Goal: Task Accomplishment & Management: Manage account settings

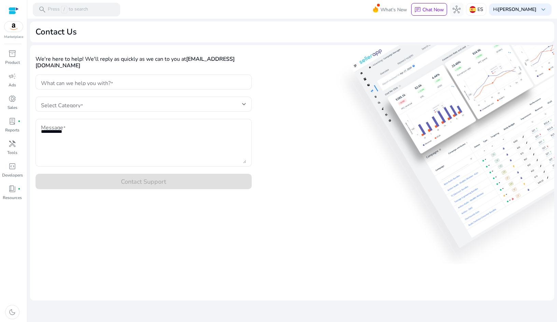
drag, startPoint x: 276, startPoint y: 86, endPoint x: 281, endPoint y: 84, distance: 4.6
click at [278, 85] on div "We're here to help! We'll reply as quickly as we can to you at associate@bright…" at bounding box center [292, 120] width 525 height 150
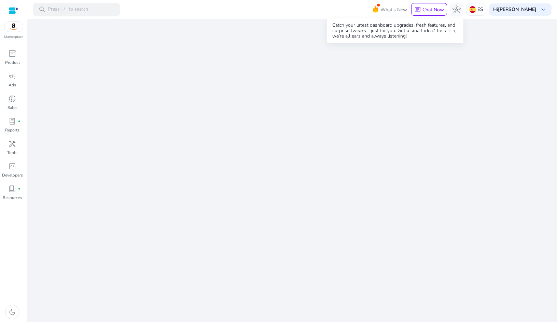
click at [379, 6] on span at bounding box center [378, 5] width 3 height 3
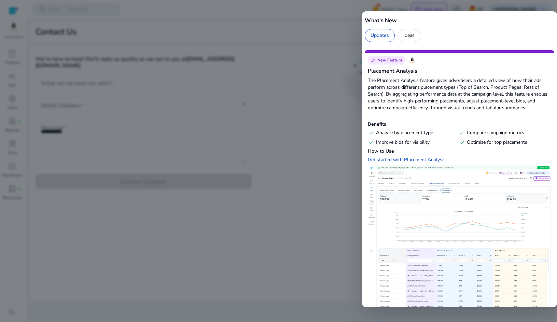
scroll to position [4, 0]
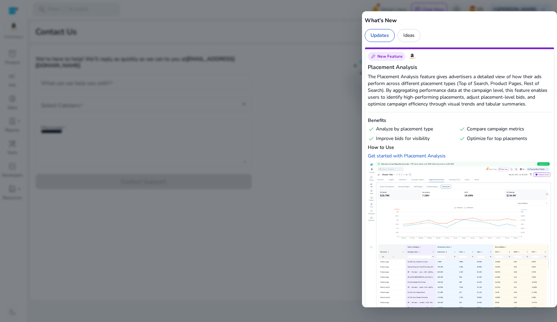
click at [327, 82] on div at bounding box center [278, 161] width 557 height 322
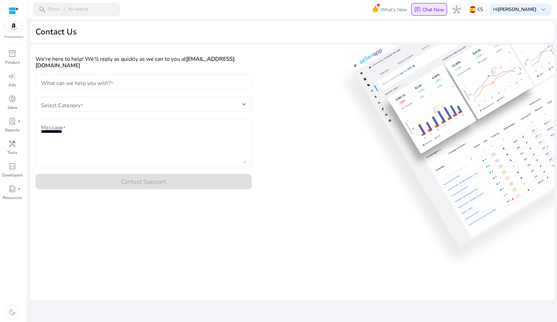
scroll to position [0, 0]
click at [16, 121] on span "lab_profile" at bounding box center [12, 121] width 8 height 8
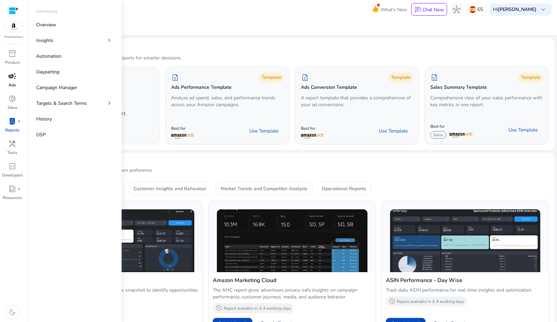
click at [13, 80] on span "campaign" at bounding box center [12, 76] width 8 height 8
select select "*"
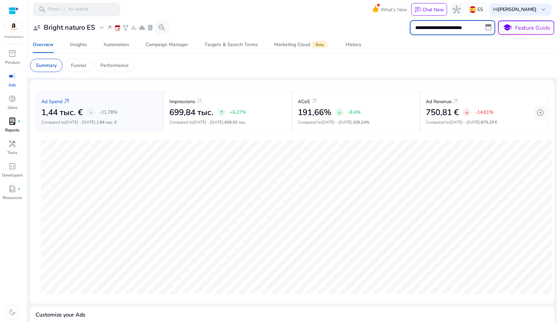
click at [441, 32] on input "**********" at bounding box center [452, 27] width 85 height 15
select select "*"
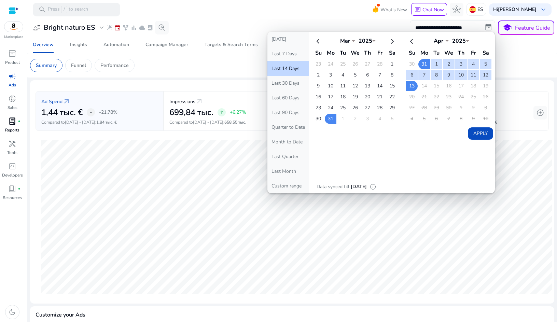
click at [454, 91] on table "Apr *** *** *** *** *** *** *** *** *** *** *** *** 2025 **** Su Mo Tu We Th Fr…" at bounding box center [449, 80] width 87 height 90
click at [314, 28] on div "**********" at bounding box center [292, 27] width 525 height 15
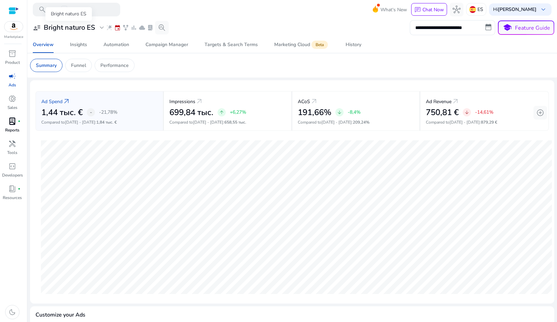
click at [80, 28] on h3 "Bright naturo ES" at bounding box center [69, 28] width 51 height 8
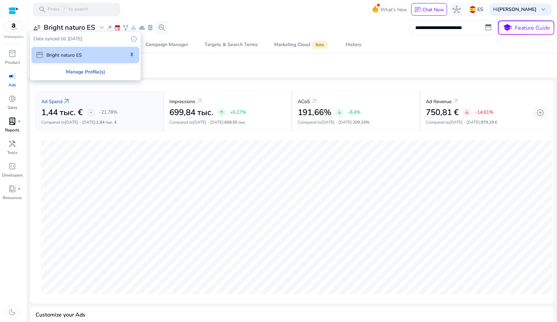
click at [86, 72] on div "Manage Profile(s)" at bounding box center [85, 71] width 109 height 15
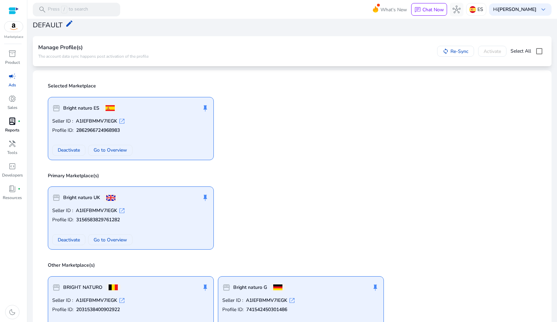
scroll to position [23, 0]
click at [444, 54] on span at bounding box center [456, 51] width 36 height 16
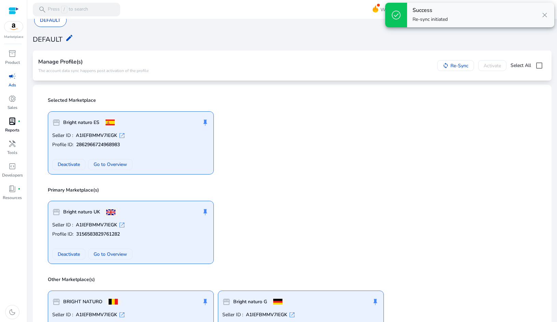
scroll to position [18, 0]
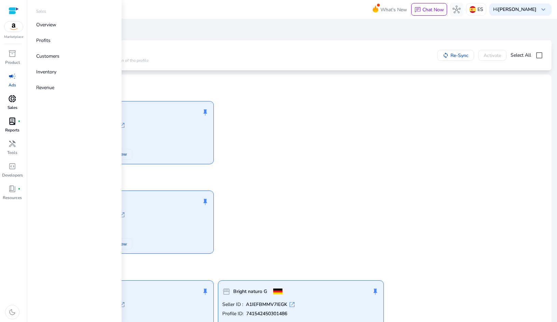
click at [10, 100] on span "donut_small" at bounding box center [12, 99] width 8 height 8
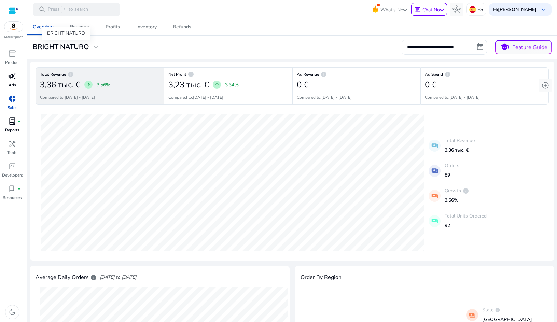
click at [94, 49] on span "expand_more" at bounding box center [96, 47] width 8 height 8
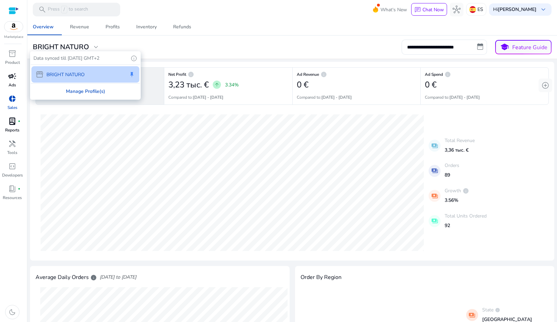
click at [92, 94] on div "Manage Profile(s)" at bounding box center [85, 91] width 109 height 15
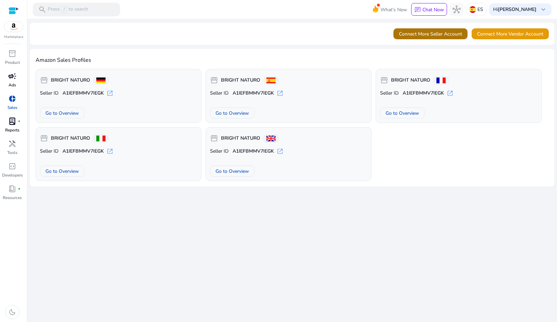
click at [452, 33] on span "Connect More Seller Account" at bounding box center [430, 33] width 63 height 7
click at [500, 35] on span "Connect More Vendor Account" at bounding box center [510, 33] width 66 height 7
click at [418, 33] on span "Connect More Seller Account" at bounding box center [430, 33] width 63 height 7
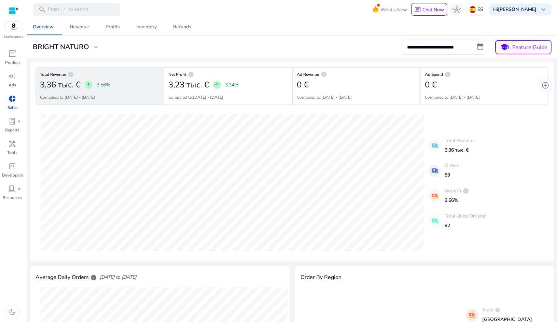
click at [15, 101] on span "donut_small" at bounding box center [12, 99] width 8 height 8
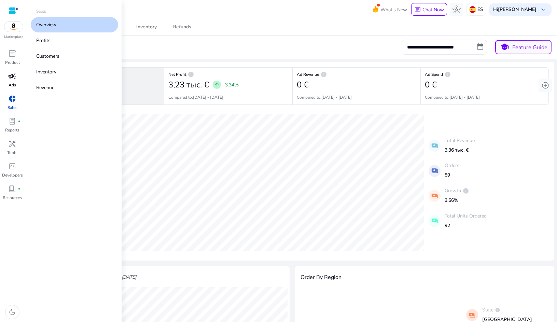
click at [18, 78] on div "campaign" at bounding box center [12, 76] width 19 height 11
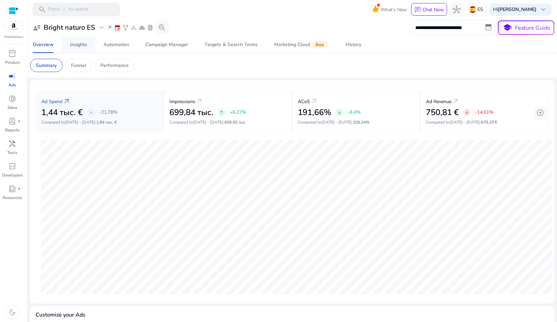
click at [86, 46] on div "Insights" at bounding box center [78, 44] width 17 height 5
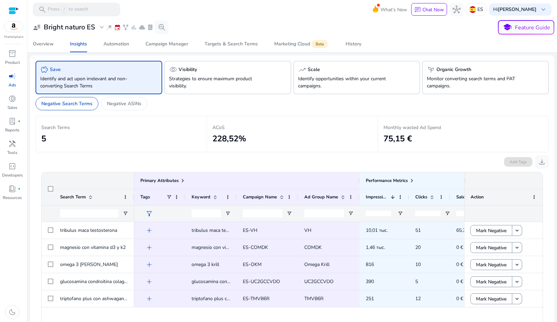
click at [43, 134] on h2 "5" at bounding box center [121, 139] width 160 height 10
click at [16, 148] on span "handyman" at bounding box center [12, 144] width 8 height 8
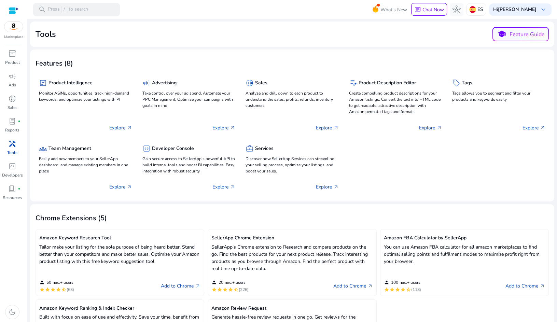
click at [13, 10] on div at bounding box center [14, 11] width 10 height 8
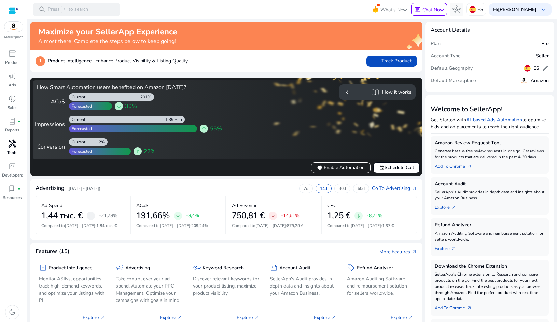
click at [83, 188] on p "(Mar 31, 2025 - Apr 13, 2025)" at bounding box center [83, 189] width 33 height 6
click at [304, 189] on p "7d" at bounding box center [306, 188] width 5 height 5
click at [81, 189] on p "(Apr 7, 2025 - Apr 13, 2025)" at bounding box center [83, 189] width 33 height 6
click at [56, 188] on h4 "Advertising" at bounding box center [50, 188] width 29 height 6
click at [37, 62] on p "1" at bounding box center [41, 61] width 10 height 10
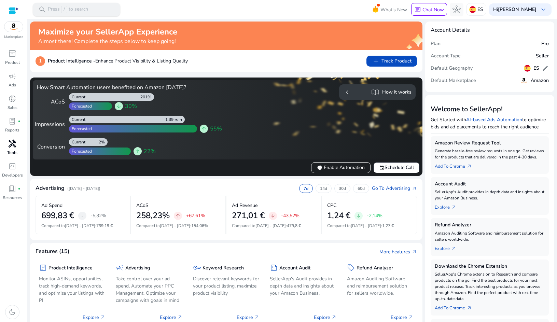
click at [70, 13] on p "Press / to search" at bounding box center [68, 10] width 40 height 8
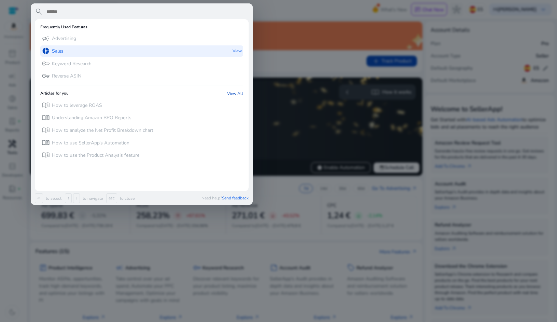
click at [64, 53] on div "donut_small Sales View" at bounding box center [141, 50] width 203 height 11
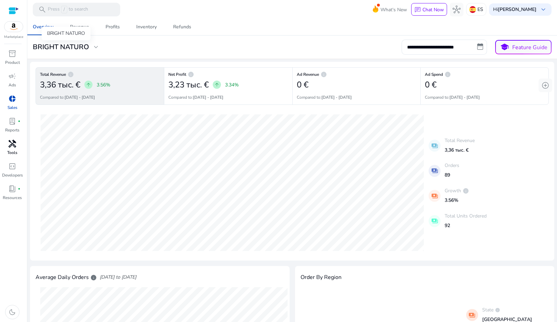
click at [98, 49] on span "expand_more" at bounding box center [96, 47] width 8 height 8
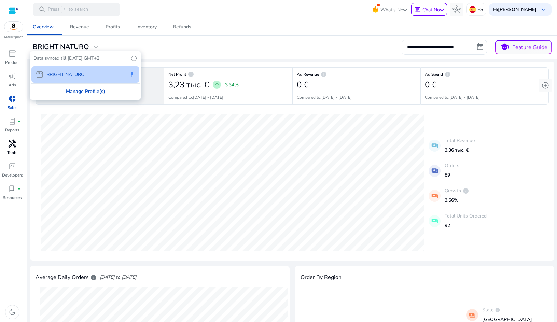
click at [94, 89] on div "Manage Profile(s)" at bounding box center [85, 91] width 109 height 15
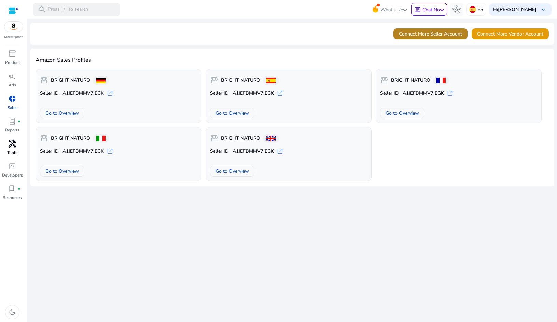
click at [430, 34] on span "Connect More Seller Account" at bounding box center [430, 33] width 63 height 7
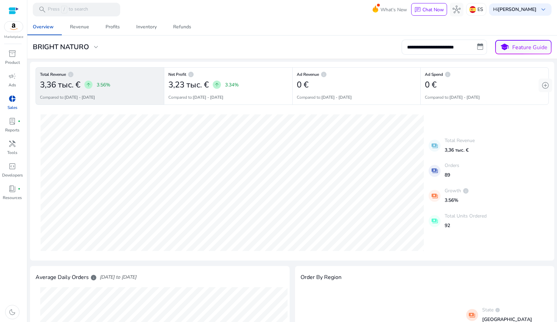
click at [77, 53] on div "**********" at bounding box center [292, 47] width 525 height 15
click at [80, 51] on h3 "BRIGHT NATURO" at bounding box center [61, 47] width 56 height 8
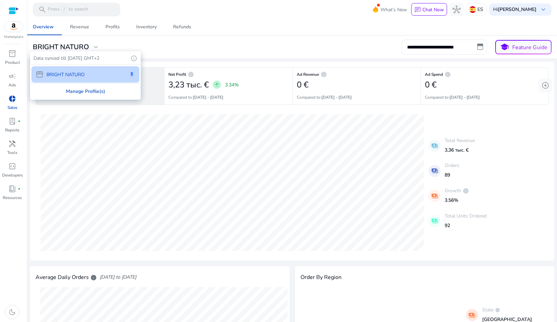
click at [80, 89] on div "Manage Profile(s)" at bounding box center [85, 91] width 109 height 15
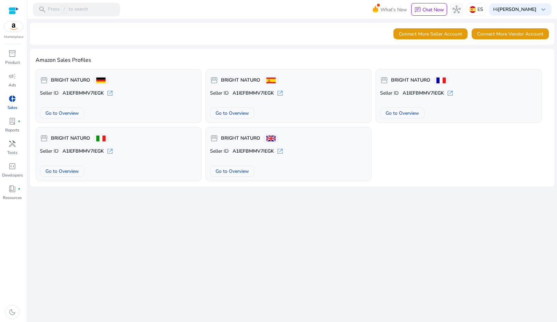
click at [69, 57] on h4 "Amazon Sales Profiles" at bounding box center [293, 60] width 514 height 6
click at [457, 8] on span "hub" at bounding box center [457, 9] width 8 height 8
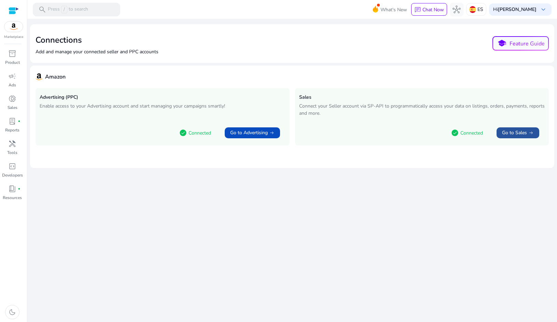
click at [515, 132] on span "Go to Sales" at bounding box center [514, 133] width 25 height 7
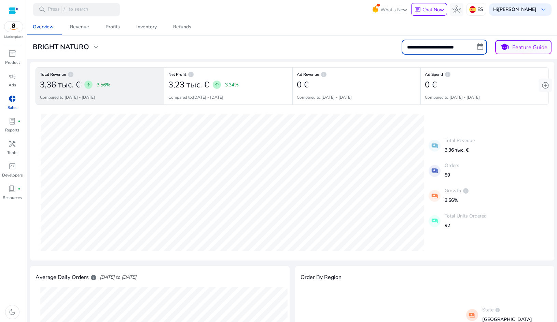
click at [477, 48] on input "**********" at bounding box center [444, 47] width 85 height 15
select select "*"
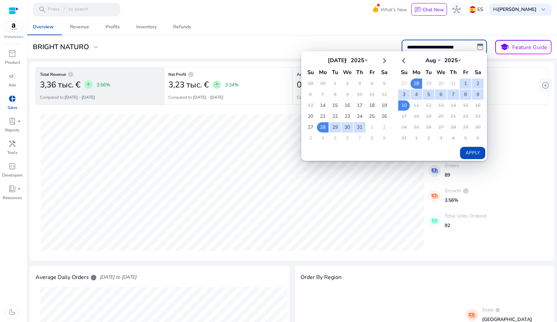
click at [419, 24] on div "Overview Revenue Profits Inventory Refunds" at bounding box center [292, 27] width 535 height 16
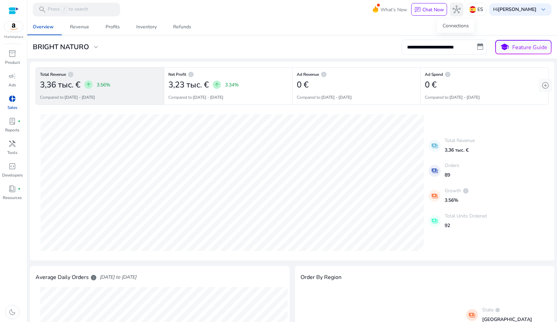
click at [457, 11] on span "hub" at bounding box center [457, 9] width 8 height 8
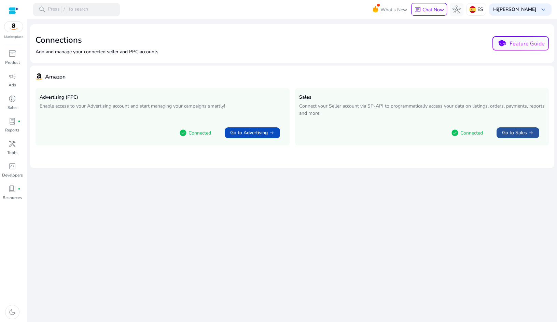
click at [513, 135] on span "Go to Sales" at bounding box center [514, 133] width 25 height 7
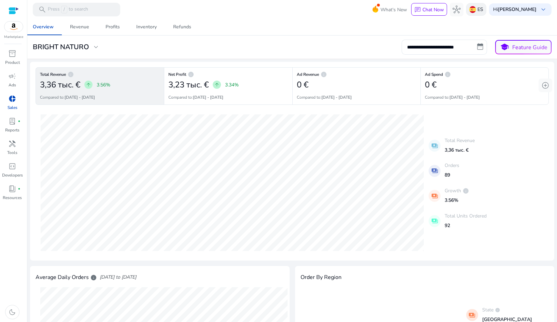
click at [480, 14] on p "ES" at bounding box center [481, 9] width 6 height 12
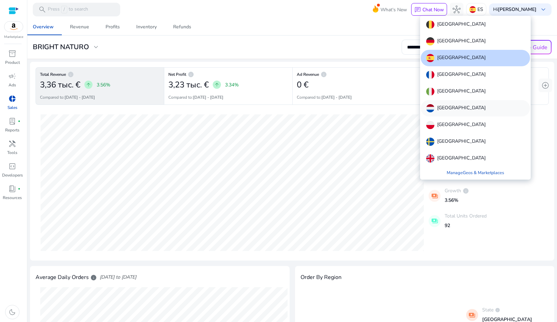
click at [452, 110] on p "Netherlands" at bounding box center [461, 108] width 49 height 8
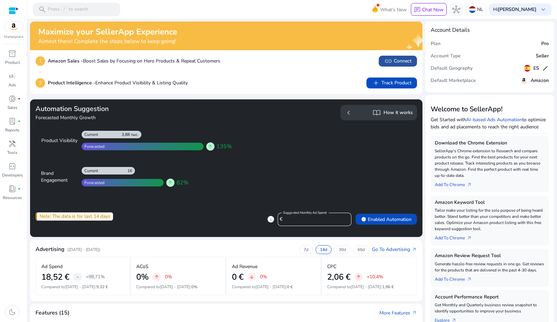
click at [403, 60] on span "link Connect" at bounding box center [397, 61] width 27 height 8
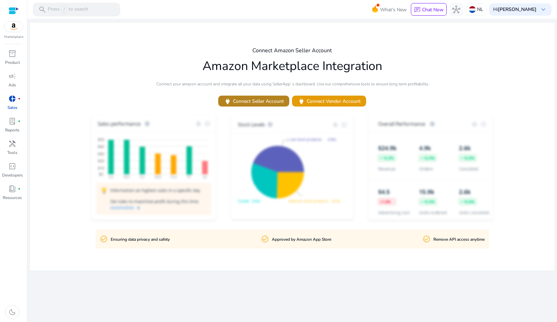
click at [271, 102] on span "power Connect Seller Account" at bounding box center [254, 101] width 60 height 8
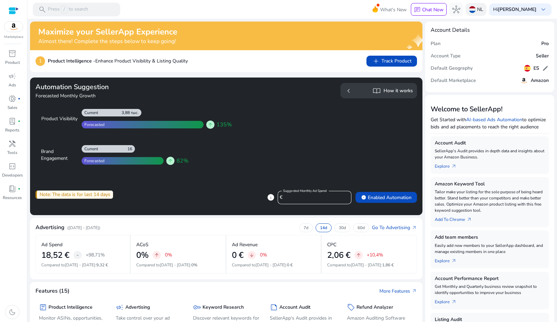
click at [475, 11] on div "NL" at bounding box center [476, 9] width 21 height 13
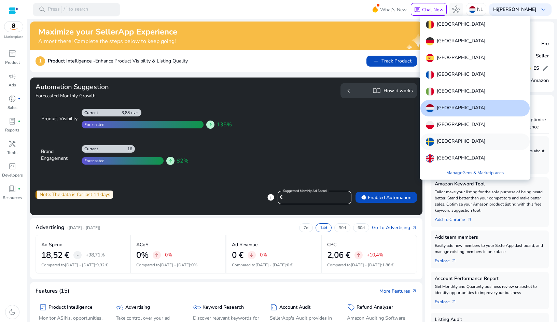
click at [448, 140] on p "[GEOGRAPHIC_DATA]" at bounding box center [461, 142] width 49 height 8
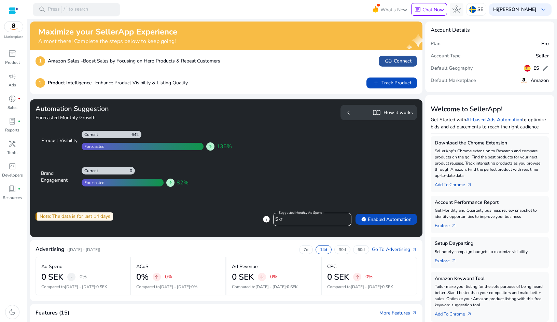
click at [389, 58] on span "link" at bounding box center [388, 61] width 8 height 8
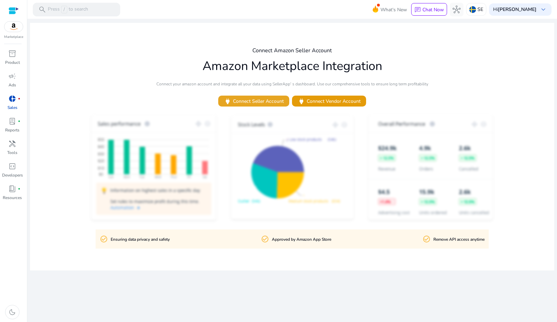
click at [252, 98] on span "power Connect Seller Account" at bounding box center [254, 101] width 60 height 8
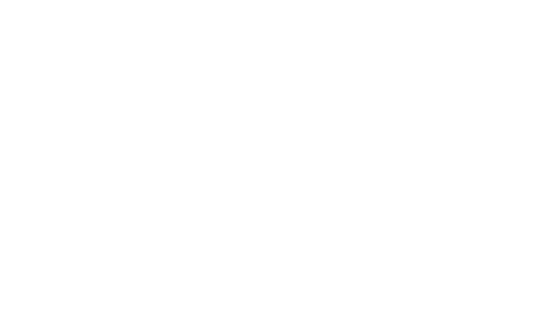
click at [395, 39] on body at bounding box center [278, 161] width 557 height 322
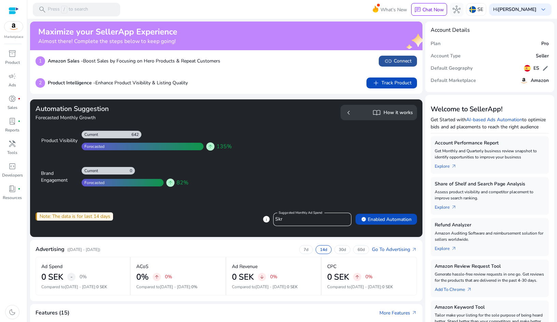
click at [394, 58] on span "link Connect" at bounding box center [397, 61] width 27 height 8
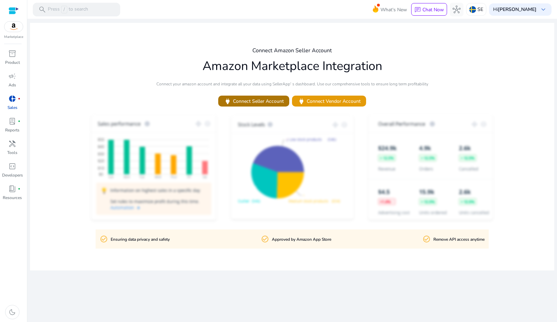
click at [250, 101] on span "power Connect Seller Account" at bounding box center [254, 101] width 60 height 8
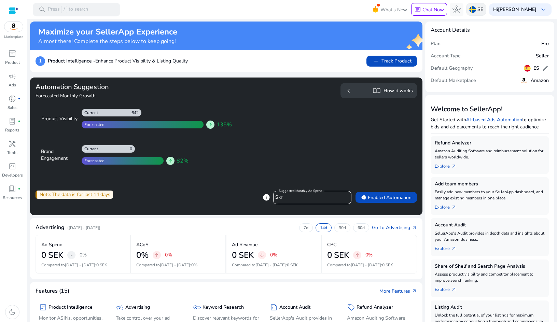
click at [476, 13] on div "SE" at bounding box center [476, 9] width 20 height 13
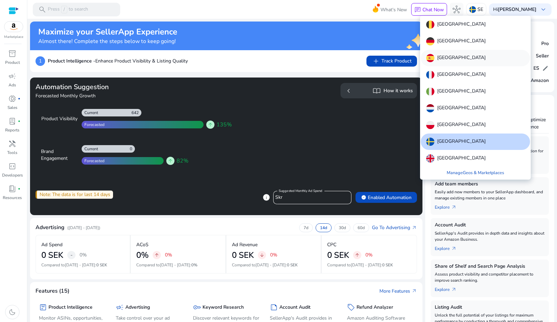
click at [451, 52] on div "[GEOGRAPHIC_DATA]" at bounding box center [475, 58] width 109 height 16
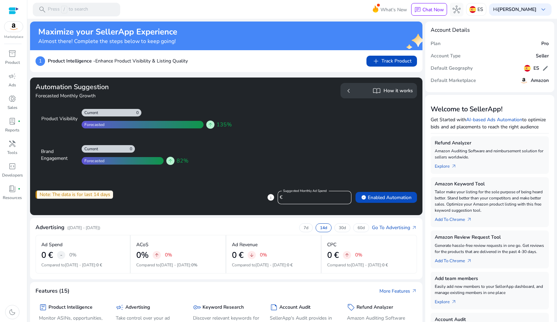
click at [146, 62] on p "Product Intelligence - Enhance Product Visibility & Listing Quality" at bounding box center [118, 60] width 140 height 7
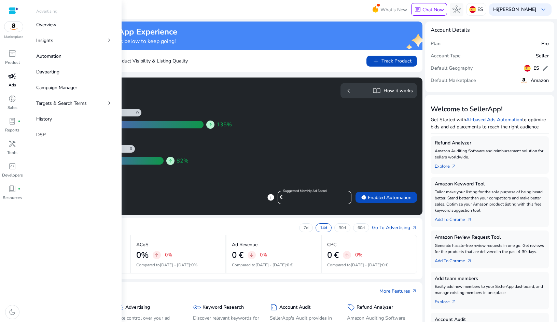
click at [15, 83] on p "Ads" at bounding box center [13, 85] width 8 height 6
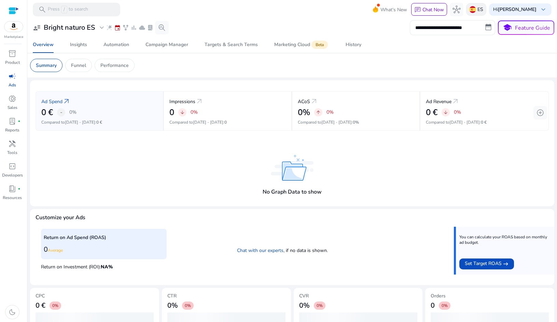
click at [472, 12] on img at bounding box center [473, 9] width 7 height 7
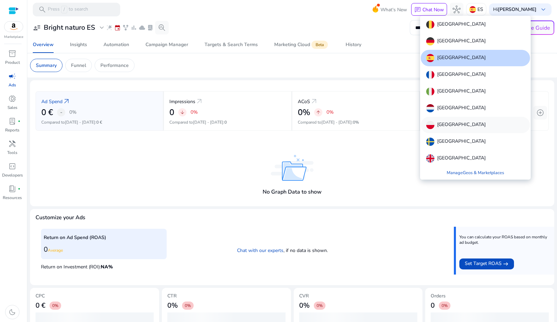
click at [453, 121] on div "[GEOGRAPHIC_DATA]" at bounding box center [475, 125] width 109 height 16
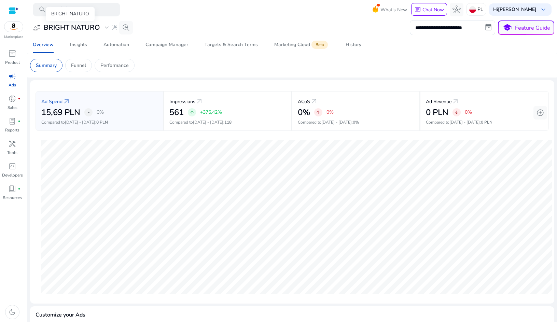
click at [104, 29] on span "expand_more" at bounding box center [107, 28] width 8 height 8
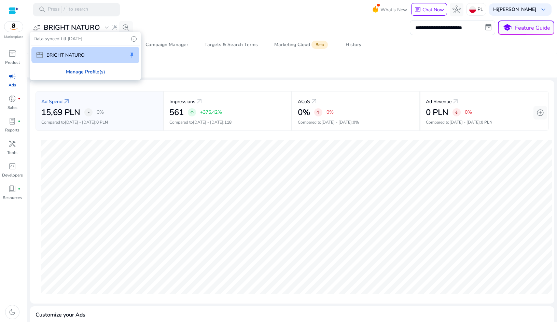
click at [97, 70] on div "Manage Profile(s)" at bounding box center [85, 71] width 109 height 15
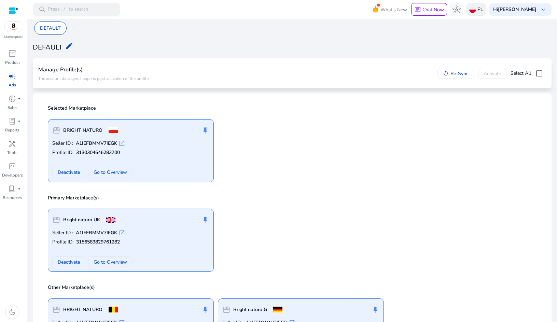
click at [478, 12] on p "PL" at bounding box center [481, 9] width 6 height 12
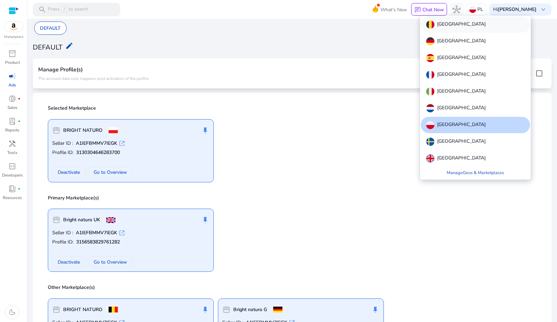
click at [448, 25] on p "[GEOGRAPHIC_DATA]" at bounding box center [461, 25] width 49 height 8
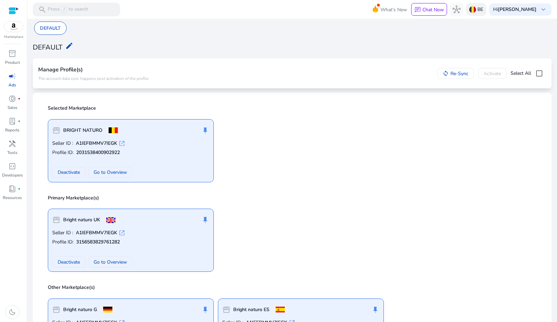
click at [472, 9] on img at bounding box center [473, 9] width 7 height 7
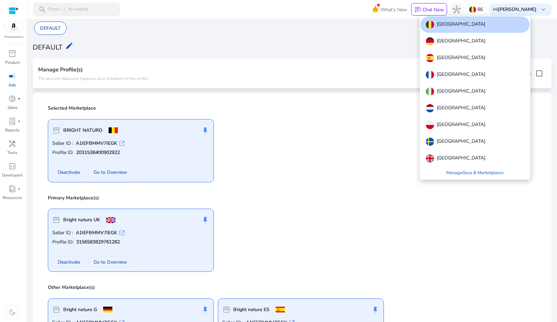
click at [15, 55] on div at bounding box center [278, 161] width 557 height 322
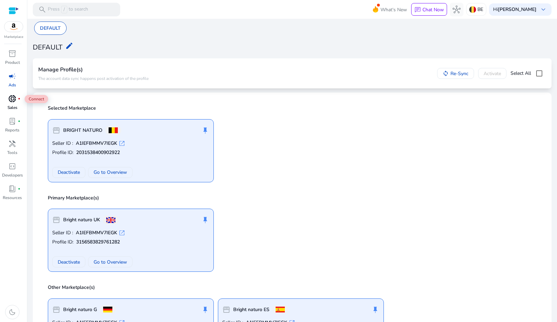
click at [12, 98] on span "donut_small" at bounding box center [12, 99] width 8 height 8
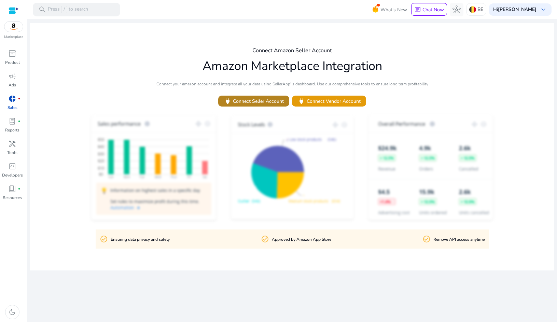
click at [270, 100] on span "power Connect Seller Account" at bounding box center [254, 101] width 60 height 8
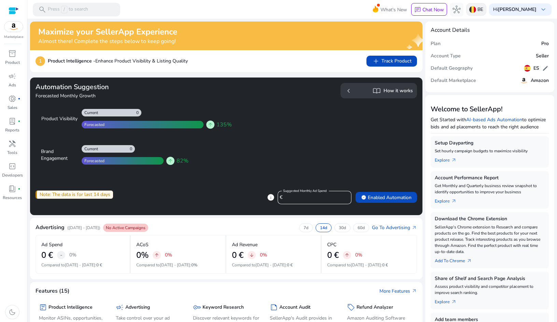
click at [478, 12] on p "BE" at bounding box center [481, 9] width 6 height 12
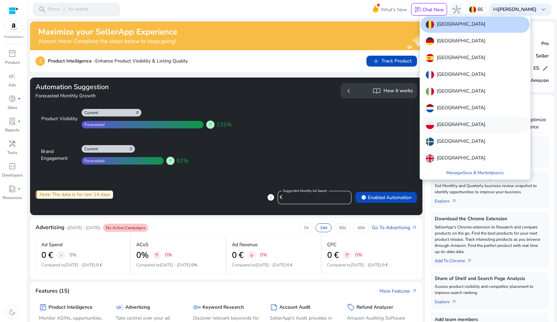
click at [456, 124] on div "[GEOGRAPHIC_DATA]" at bounding box center [475, 125] width 109 height 16
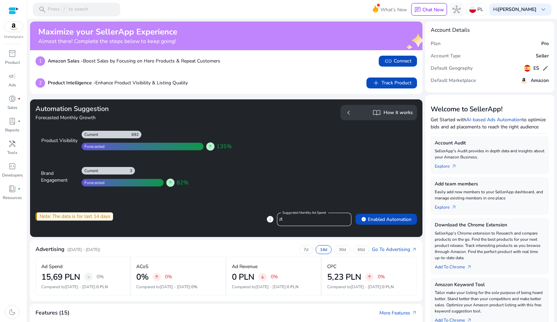
click at [242, 55] on div "1 Amazon Sales - Boost Sales by Focusing on Hero Products & Repeat Customers li…" at bounding box center [226, 61] width 393 height 22
click at [472, 8] on img at bounding box center [473, 9] width 7 height 7
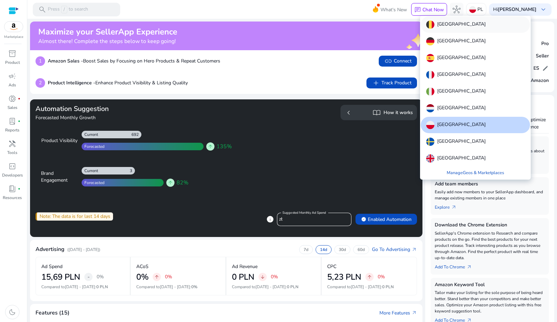
click at [456, 24] on div "[GEOGRAPHIC_DATA]" at bounding box center [475, 24] width 109 height 16
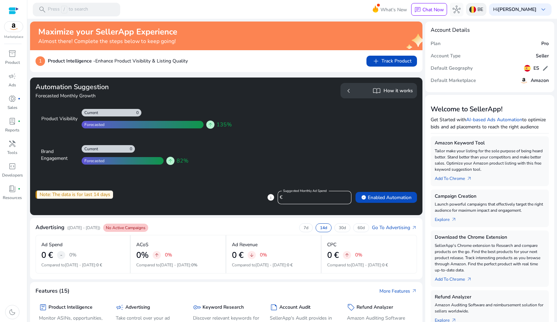
click at [479, 12] on p "BE" at bounding box center [481, 9] width 6 height 12
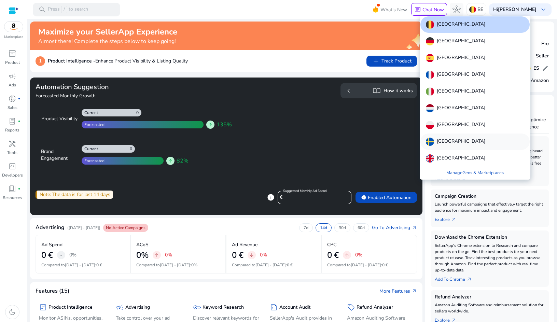
click at [445, 139] on p "[GEOGRAPHIC_DATA]" at bounding box center [461, 142] width 49 height 8
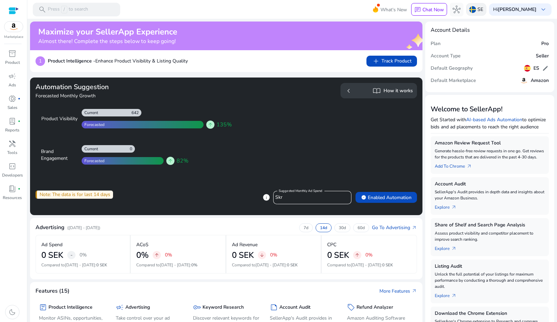
click at [476, 12] on div "SE" at bounding box center [476, 9] width 20 height 13
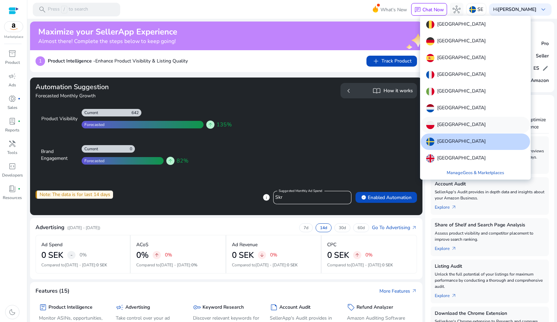
click at [449, 127] on p "[GEOGRAPHIC_DATA]" at bounding box center [461, 125] width 49 height 8
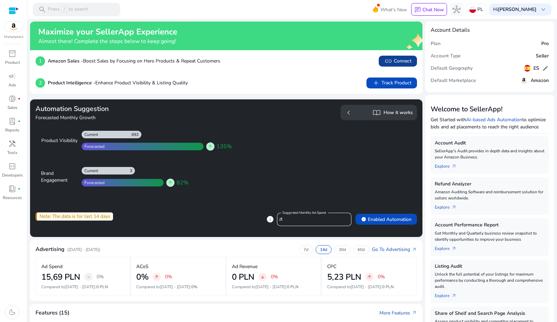
click at [401, 65] on span at bounding box center [398, 61] width 38 height 16
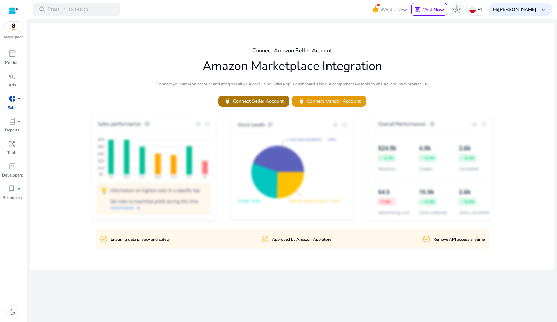
click at [271, 99] on span "power Connect Seller Account" at bounding box center [254, 101] width 60 height 8
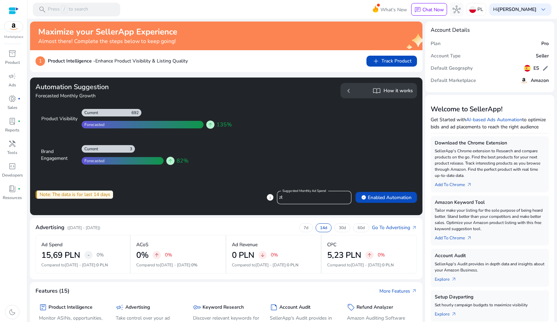
click at [10, 11] on div at bounding box center [14, 11] width 10 height 8
click at [15, 28] on img at bounding box center [13, 27] width 18 height 10
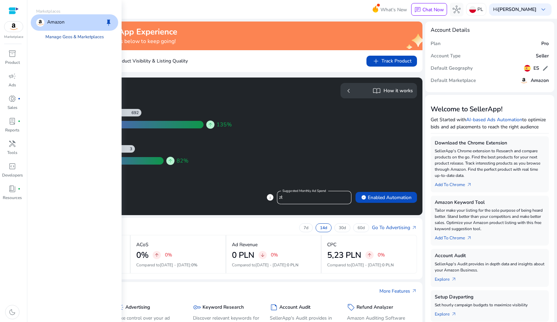
click at [62, 36] on link "Manage Geos & Marketplaces" at bounding box center [74, 37] width 69 height 12
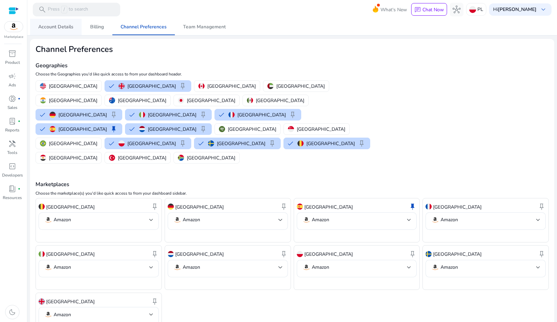
click at [69, 25] on span "Account Details" at bounding box center [55, 27] width 35 height 5
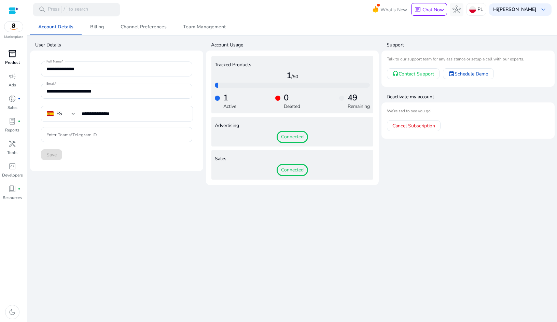
click at [13, 55] on span "inventory_2" at bounding box center [12, 54] width 8 height 8
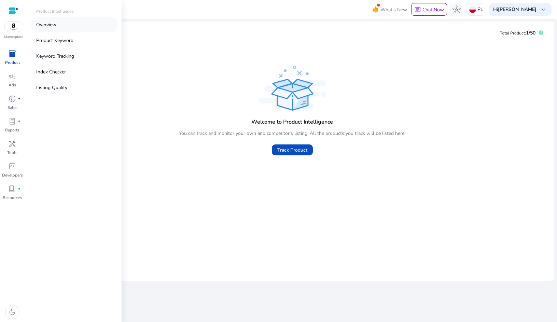
click at [46, 27] on p "Overview" at bounding box center [46, 24] width 20 height 7
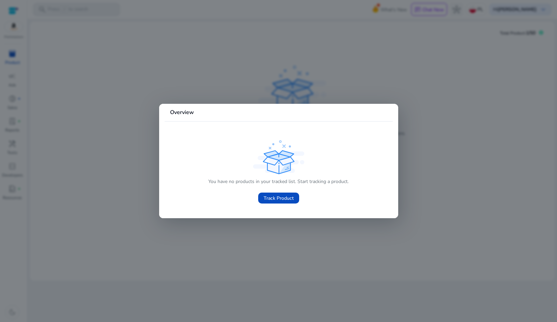
click at [100, 124] on div at bounding box center [278, 161] width 557 height 322
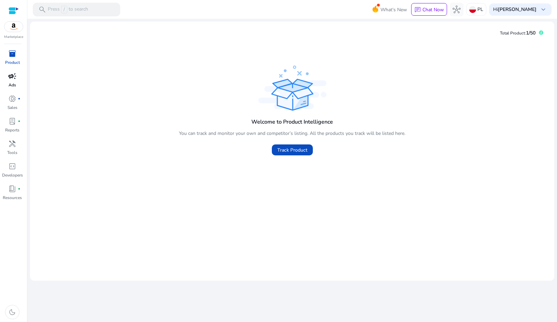
click at [12, 80] on span "campaign" at bounding box center [12, 76] width 8 height 8
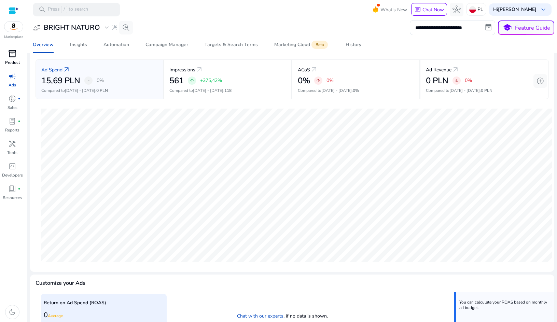
scroll to position [32, 0]
click at [472, 10] on img at bounding box center [473, 9] width 7 height 7
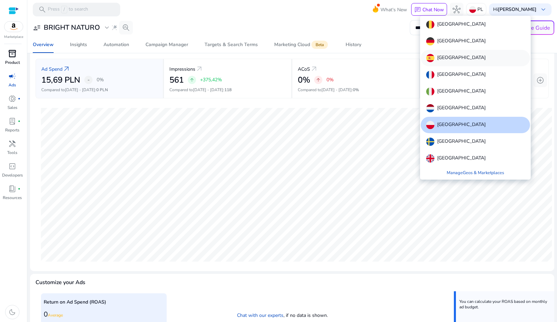
click at [441, 61] on p "[GEOGRAPHIC_DATA]" at bounding box center [461, 58] width 49 height 8
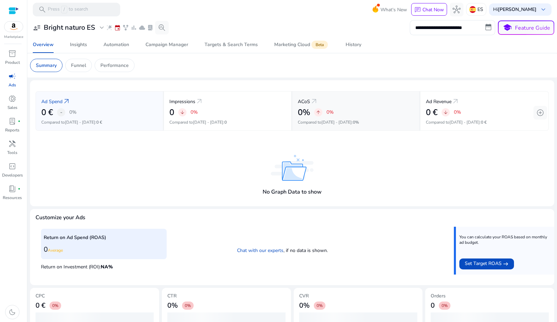
scroll to position [0, 0]
click at [461, 30] on input "**********" at bounding box center [452, 27] width 85 height 15
select select "*"
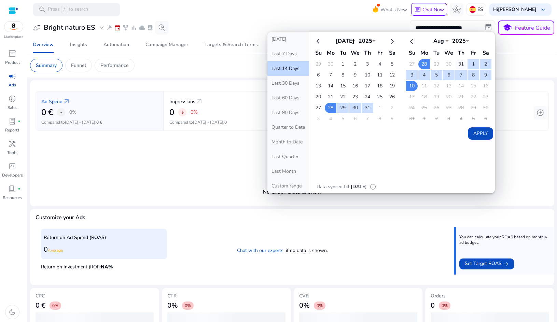
drag, startPoint x: 472, startPoint y: 65, endPoint x: 461, endPoint y: 66, distance: 11.4
click at [472, 65] on td "1" at bounding box center [474, 64] width 12 height 10
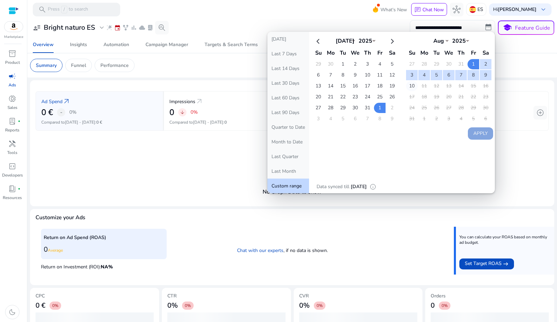
click at [412, 82] on td "10" at bounding box center [412, 86] width 12 height 10
click at [486, 133] on button "Apply" at bounding box center [480, 133] width 25 height 12
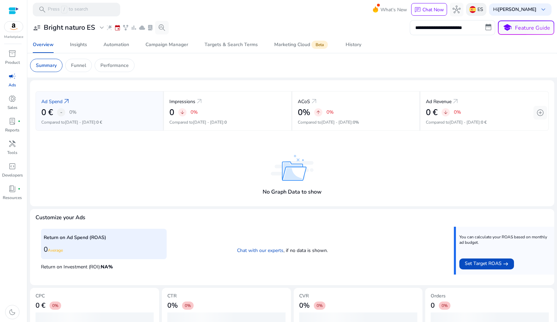
click at [470, 10] on img at bounding box center [473, 9] width 7 height 7
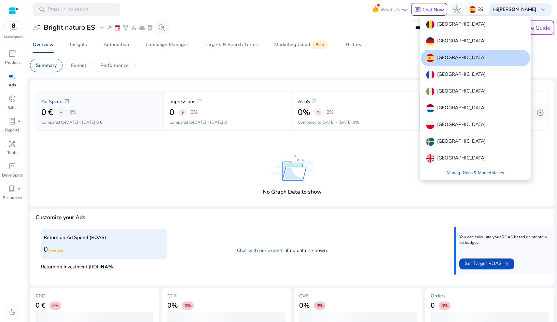
click at [448, 56] on p "Spain" at bounding box center [461, 58] width 49 height 8
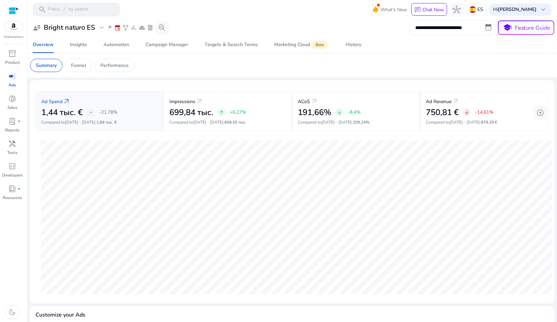
click at [449, 28] on input "**********" at bounding box center [452, 27] width 85 height 15
select select "*"
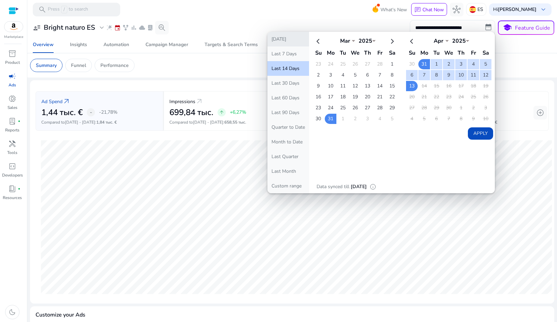
click at [281, 42] on button "[DATE]" at bounding box center [289, 39] width 42 height 15
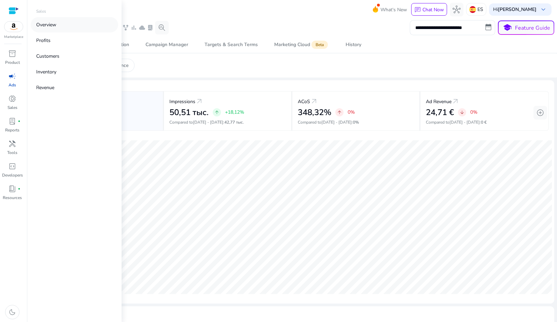
click at [45, 26] on p "Overview" at bounding box center [46, 24] width 20 height 7
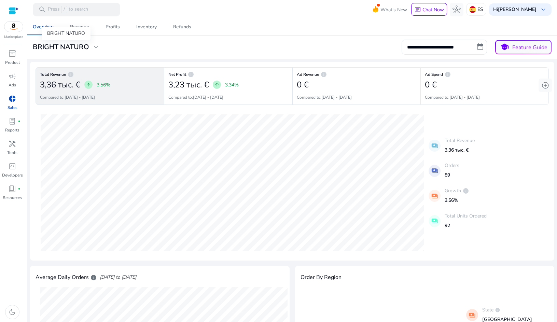
click at [83, 45] on h3 "BRIGHT NATURO" at bounding box center [61, 47] width 56 height 8
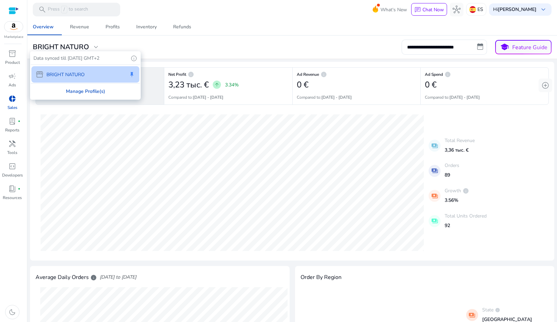
click at [87, 92] on div "Manage Profile(s)" at bounding box center [85, 91] width 109 height 15
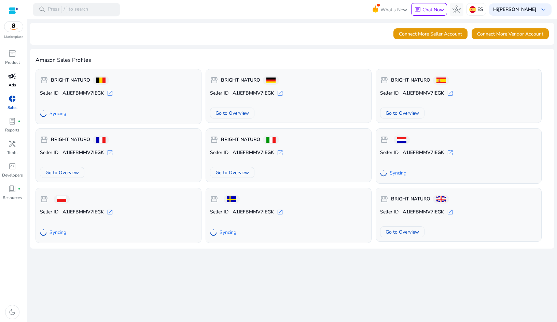
click at [21, 80] on div "campaign" at bounding box center [12, 76] width 19 height 11
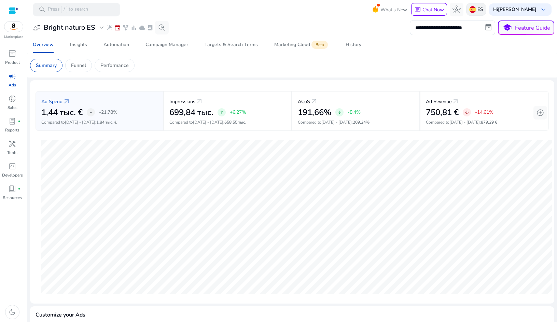
click at [473, 8] on img at bounding box center [473, 9] width 7 height 7
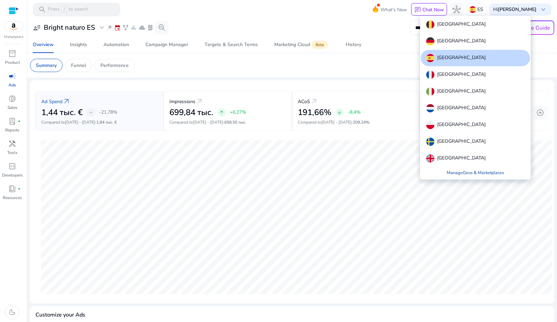
click at [474, 175] on link "Manage Geos & Marketplaces" at bounding box center [476, 173] width 68 height 12
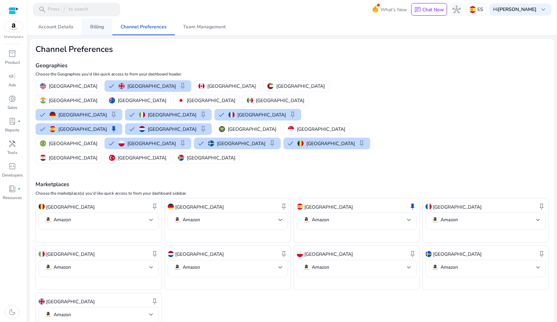
click at [105, 26] on link "Billing" at bounding box center [97, 27] width 31 height 16
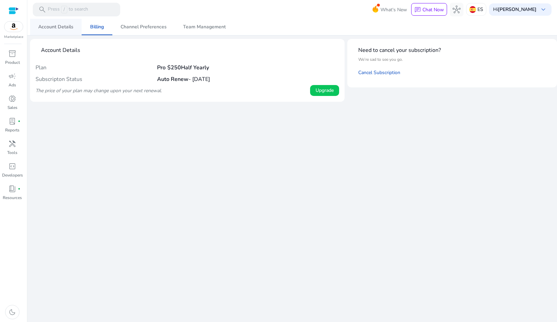
click at [55, 30] on span "Account Details" at bounding box center [55, 27] width 35 height 16
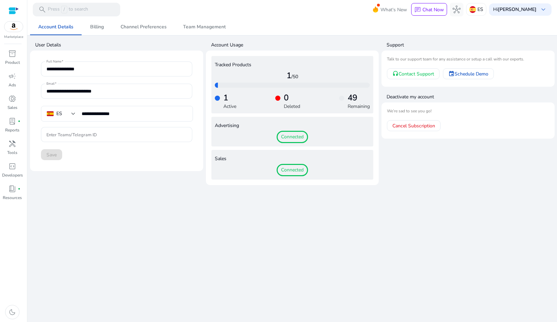
click at [294, 137] on span "Connected" at bounding box center [292, 137] width 31 height 12
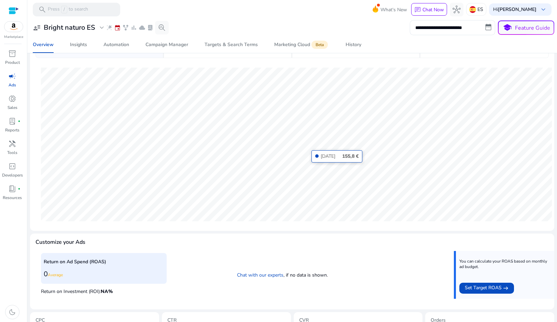
scroll to position [72, 0]
click at [459, 12] on span "hub" at bounding box center [457, 9] width 8 height 8
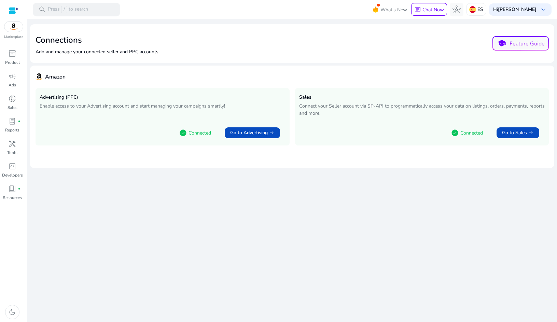
click at [168, 129] on div "check_circle Connected Go to Advertising arrow_right_alt" at bounding box center [163, 132] width 246 height 20
click at [509, 46] on span "school Feature Guide" at bounding box center [520, 43] width 55 height 13
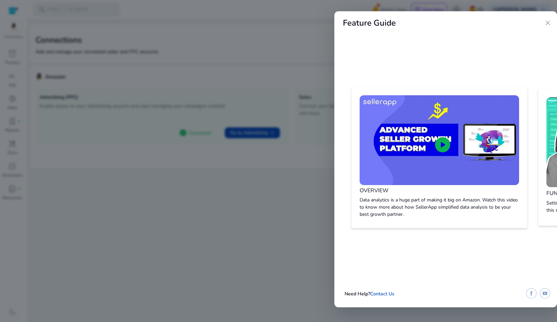
click at [549, 26] on span "close" at bounding box center [548, 23] width 8 height 8
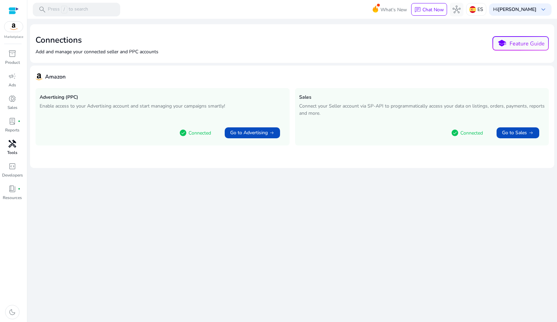
click at [15, 145] on span "handyman" at bounding box center [12, 144] width 8 height 8
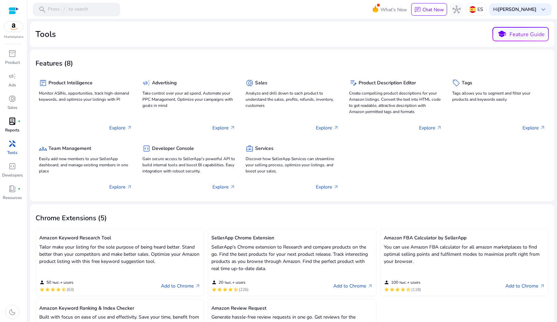
click at [17, 127] on p "Reports" at bounding box center [12, 130] width 14 height 6
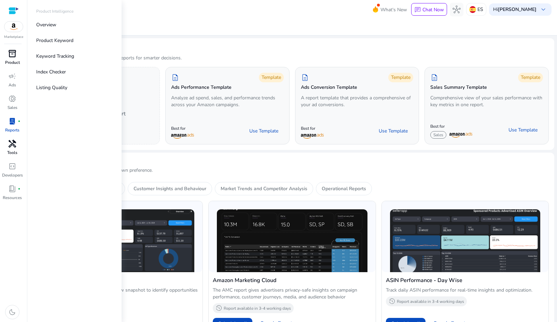
click at [13, 62] on p "Product" at bounding box center [12, 62] width 15 height 6
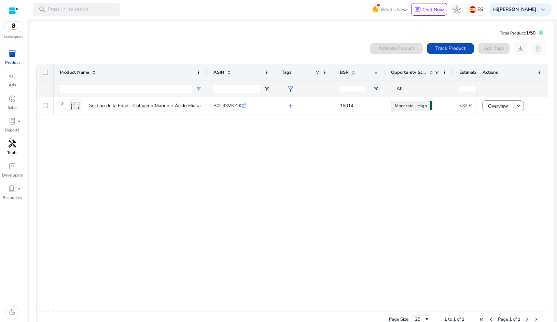
click at [165, 159] on div "Gestión de la Edad - Colágeno Marino + Ácido Hialurónico + Magnesio... B0C33VKZ…" at bounding box center [265, 203] width 423 height 212
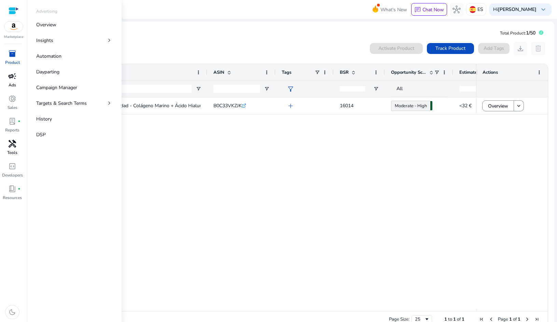
click at [15, 78] on span "campaign" at bounding box center [12, 76] width 8 height 8
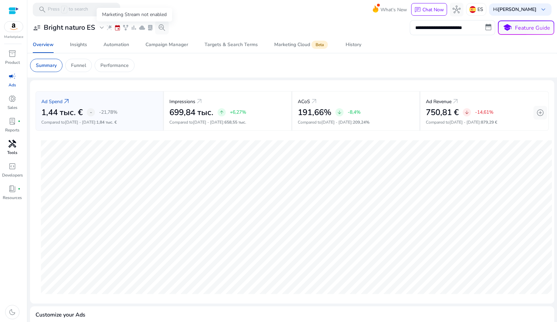
click at [135, 28] on span "bar_chart" at bounding box center [134, 27] width 7 height 7
click at [136, 38] on link "Setup Now" at bounding box center [138, 39] width 24 height 6
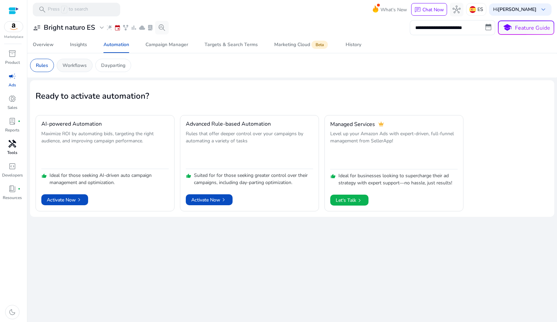
click at [83, 65] on p "Workflows" at bounding box center [75, 65] width 24 height 7
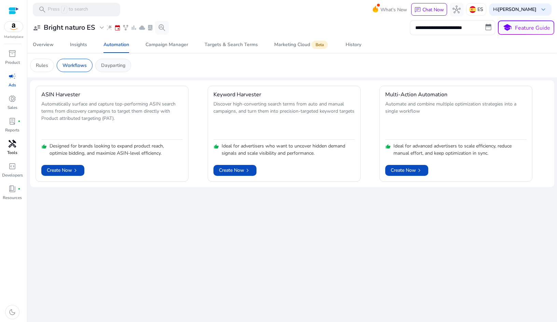
click at [114, 66] on p "Dayparting" at bounding box center [113, 65] width 24 height 7
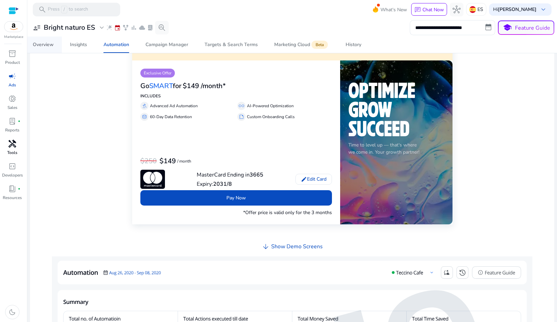
scroll to position [67, 0]
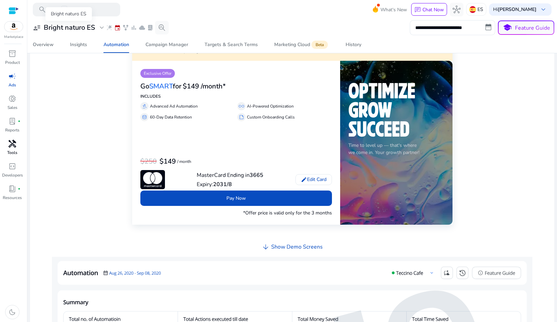
click at [37, 28] on span "user_attributes" at bounding box center [37, 28] width 8 height 8
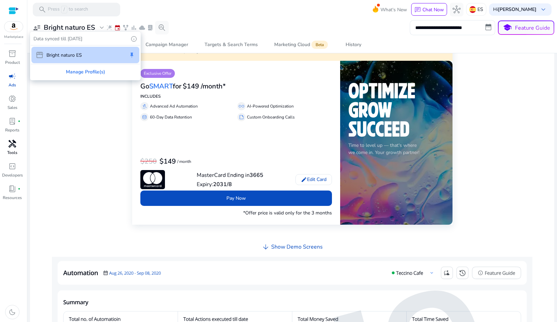
click at [39, 38] on p "Data synced till Apr 13, 2025" at bounding box center [57, 38] width 49 height 7
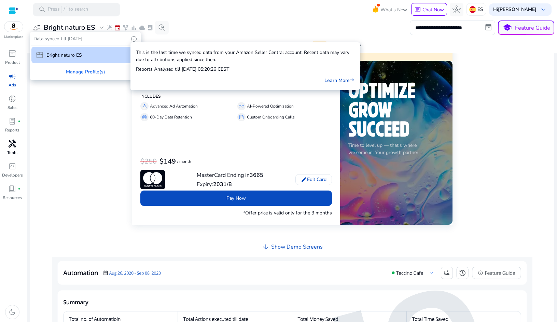
click at [134, 38] on span "info" at bounding box center [134, 39] width 7 height 7
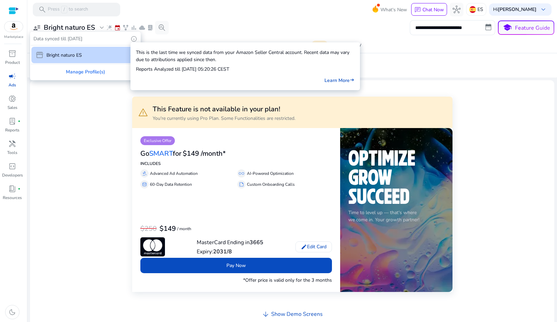
scroll to position [67, 0]
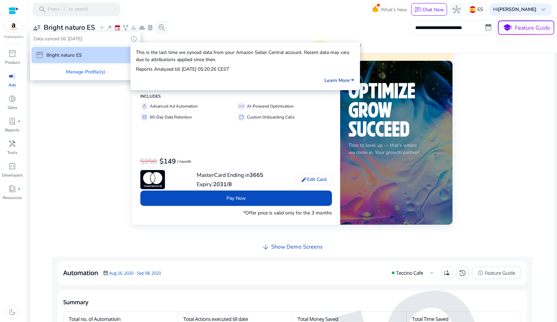
click at [325, 80] on link "Learn More east" at bounding box center [340, 80] width 30 height 7
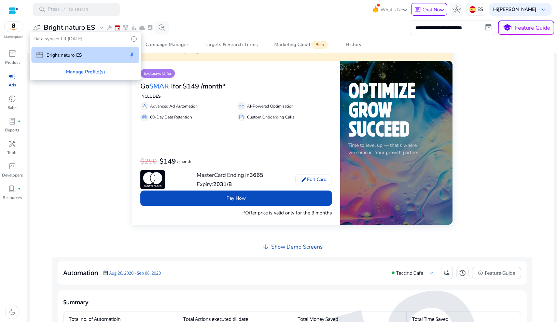
drag, startPoint x: 72, startPoint y: 39, endPoint x: 86, endPoint y: 39, distance: 14.0
click at [72, 39] on p "Data synced till [DATE]" at bounding box center [57, 38] width 49 height 7
click at [78, 27] on div at bounding box center [278, 161] width 557 height 322
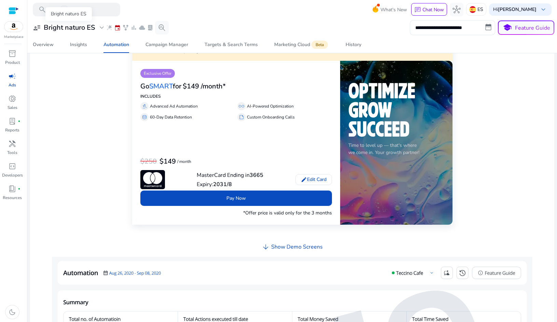
click at [35, 27] on span "user_attributes" at bounding box center [37, 28] width 8 height 8
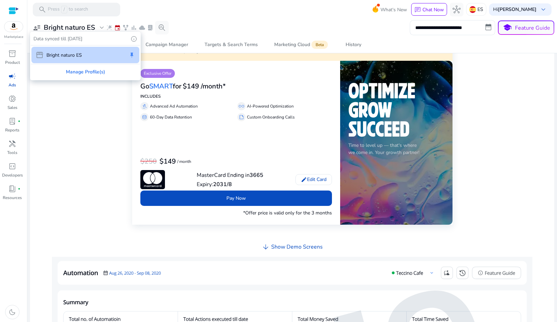
click at [44, 56] on div "storefront Bright naturo ES" at bounding box center [59, 55] width 46 height 8
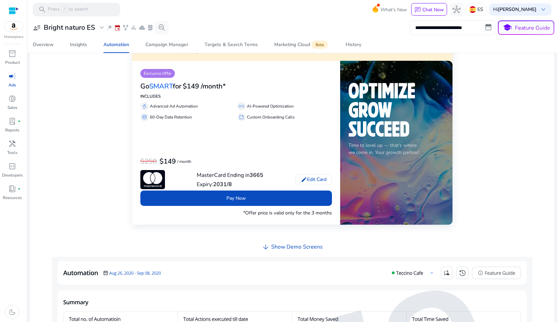
scroll to position [0, 0]
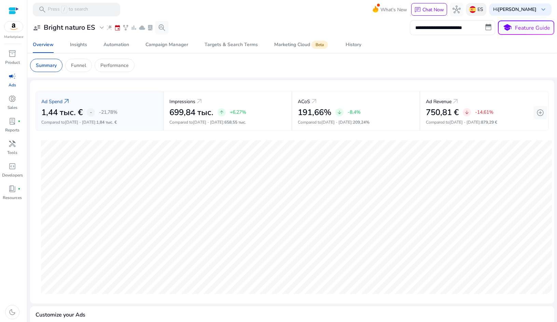
click at [471, 11] on img at bounding box center [473, 9] width 7 height 7
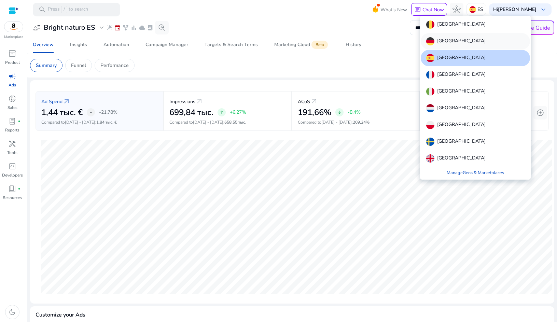
click at [453, 43] on p "Germany" at bounding box center [461, 41] width 49 height 8
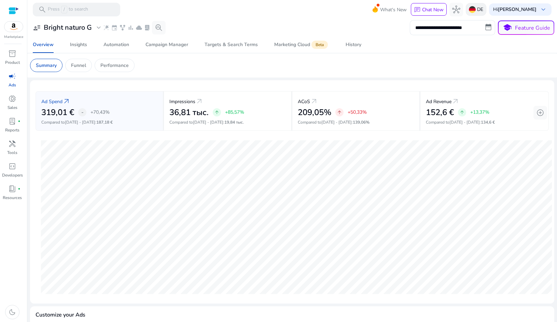
click at [474, 11] on img at bounding box center [472, 9] width 7 height 7
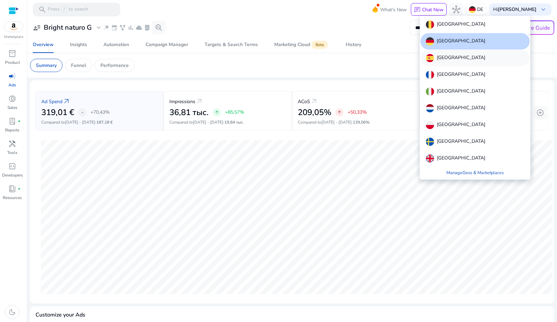
click at [434, 57] on div "Spain" at bounding box center [455, 58] width 59 height 8
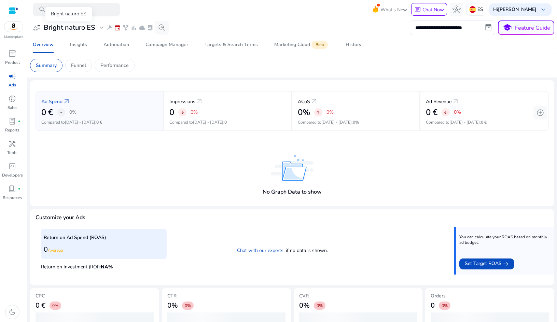
click at [52, 30] on h3 "Bright naturo ES" at bounding box center [69, 28] width 51 height 8
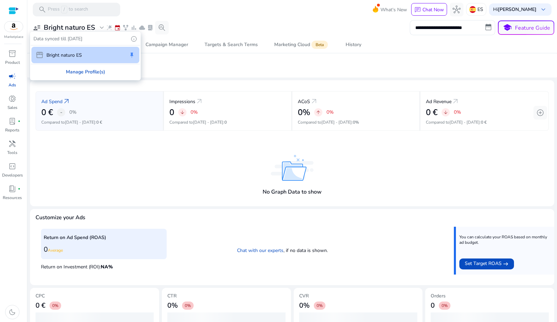
click at [76, 70] on div "Manage Profile(s)" at bounding box center [85, 71] width 109 height 15
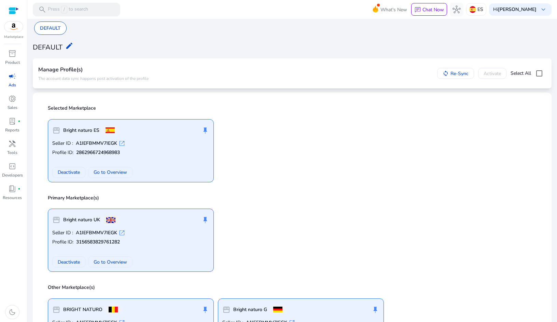
click at [123, 144] on span "open_in_new" at bounding box center [122, 143] width 7 height 7
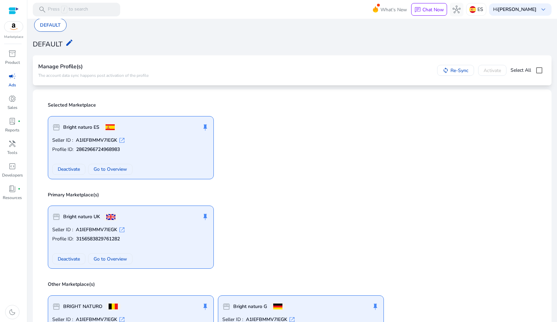
scroll to position [4, 0]
click at [82, 170] on span at bounding box center [69, 169] width 32 height 16
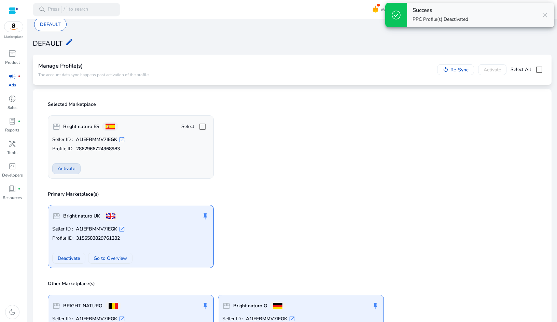
click at [73, 170] on span "Activate" at bounding box center [66, 168] width 17 height 7
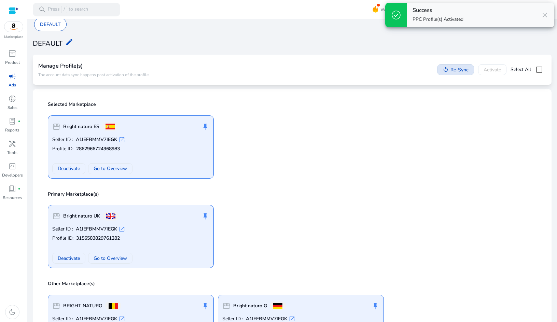
click at [454, 71] on span "Re-Sync" at bounding box center [460, 69] width 18 height 7
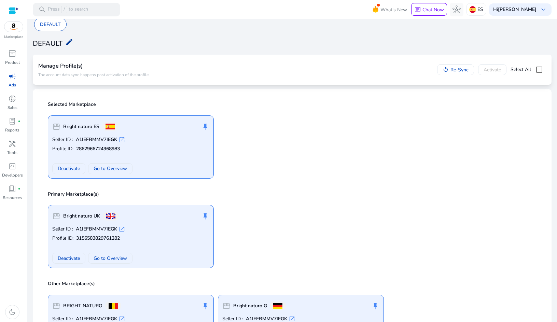
click at [67, 41] on mat-icon "edit" at bounding box center [69, 42] width 8 height 8
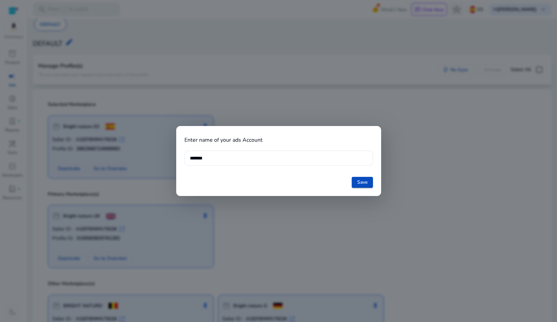
click at [283, 101] on div at bounding box center [278, 161] width 557 height 322
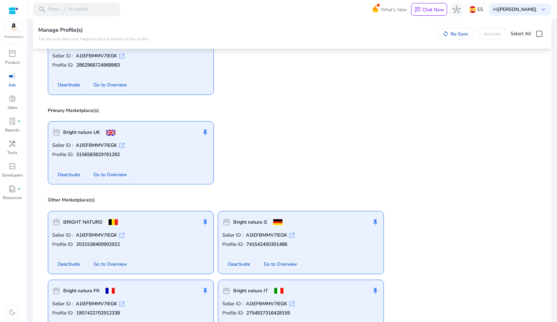
scroll to position [90, 0]
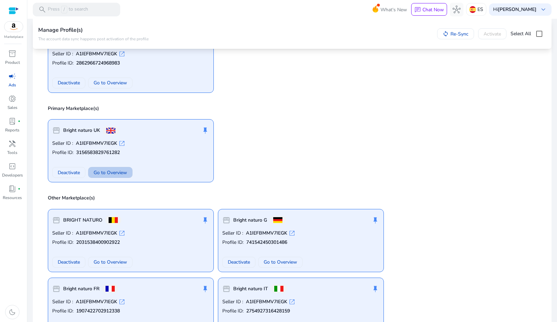
click at [111, 172] on span "Go to Overview" at bounding box center [110, 172] width 33 height 7
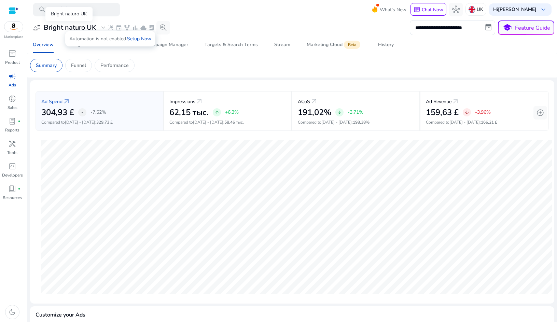
click at [95, 28] on h3 "Bright naturo UK" at bounding box center [70, 28] width 53 height 8
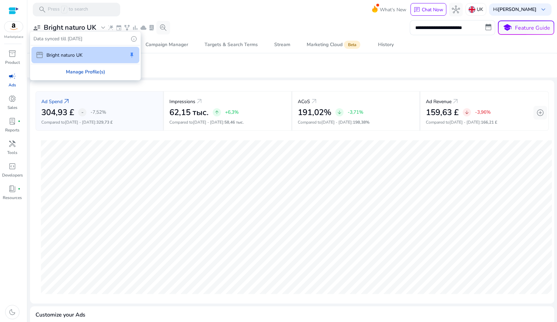
click at [79, 72] on div "Manage Profile(s)" at bounding box center [85, 71] width 109 height 15
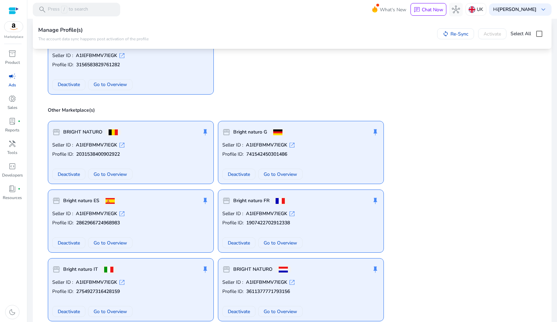
scroll to position [88, 0]
click at [106, 242] on span "Go to Overview" at bounding box center [110, 242] width 33 height 7
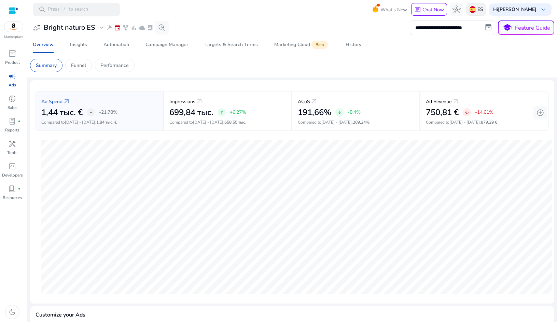
click at [475, 13] on img at bounding box center [473, 9] width 7 height 7
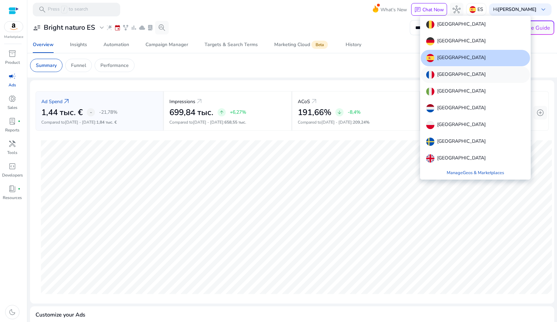
click at [444, 68] on div "[GEOGRAPHIC_DATA]" at bounding box center [475, 75] width 109 height 16
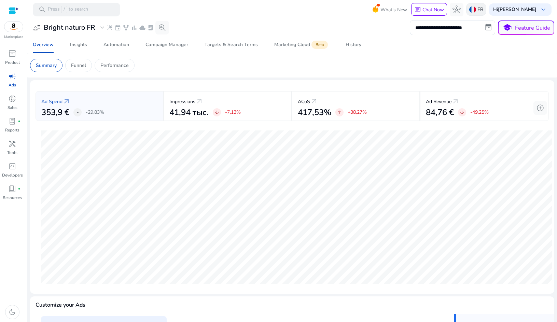
click at [474, 11] on img at bounding box center [473, 9] width 7 height 7
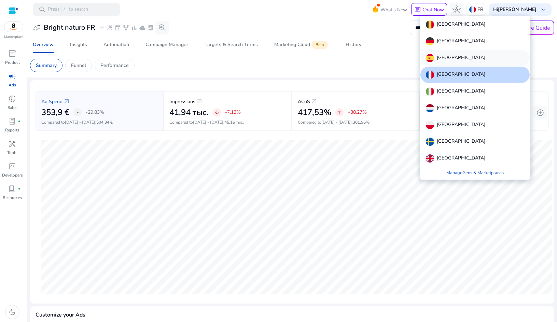
click at [446, 57] on p "[GEOGRAPHIC_DATA]" at bounding box center [461, 58] width 49 height 8
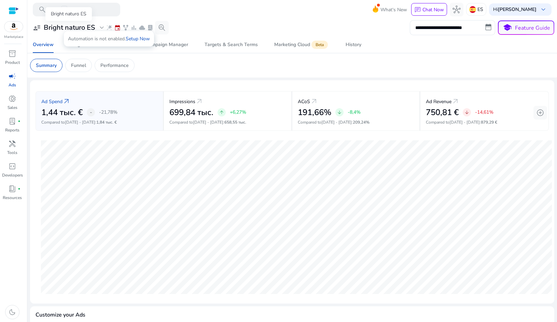
click at [100, 30] on span "expand_more" at bounding box center [102, 28] width 8 height 8
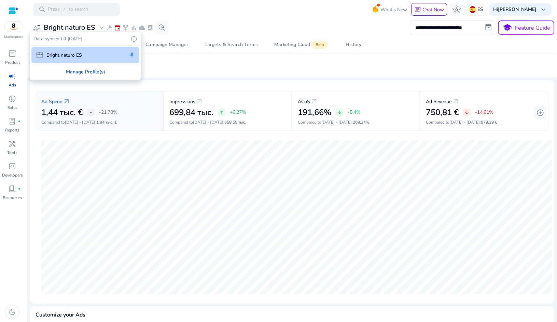
click at [76, 69] on div "Manage Profile(s)" at bounding box center [85, 71] width 109 height 15
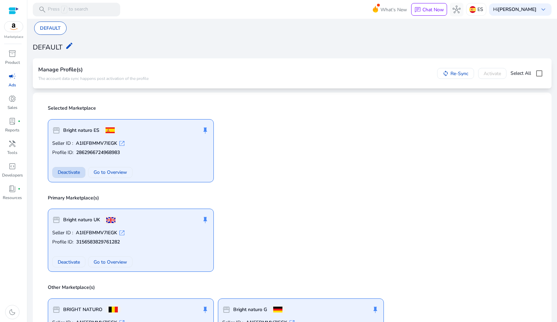
click at [74, 175] on span "Deactivate" at bounding box center [69, 172] width 22 height 7
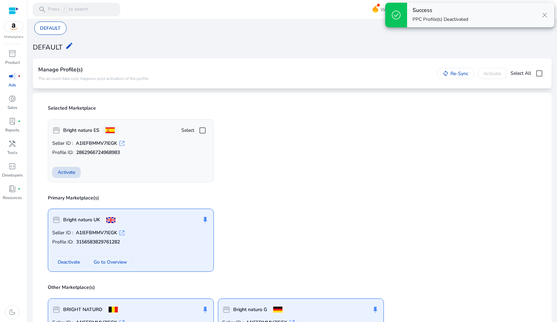
click at [68, 174] on span "Activate" at bounding box center [66, 172] width 17 height 7
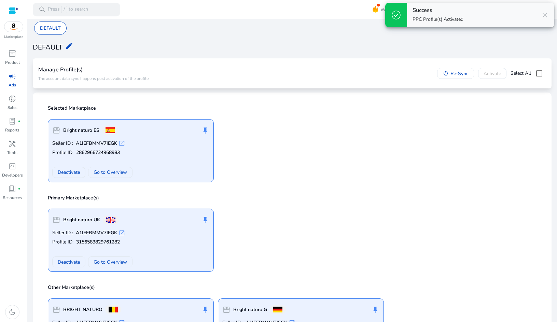
click at [286, 171] on div "storefront Bright naturo ES push_pin Seller ID : A1IEFBMMV7IEGK open_in_new Pro…" at bounding box center [292, 148] width 497 height 69
click at [118, 170] on span "Go to Overview" at bounding box center [110, 172] width 33 height 7
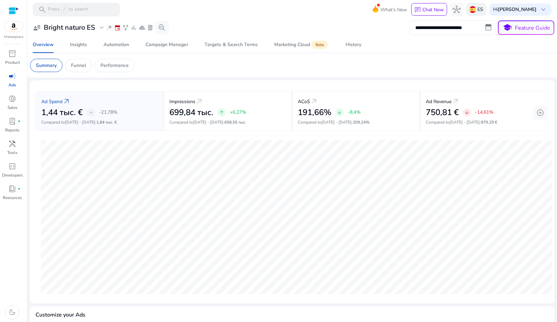
click at [478, 11] on p "ES" at bounding box center [481, 9] width 6 height 12
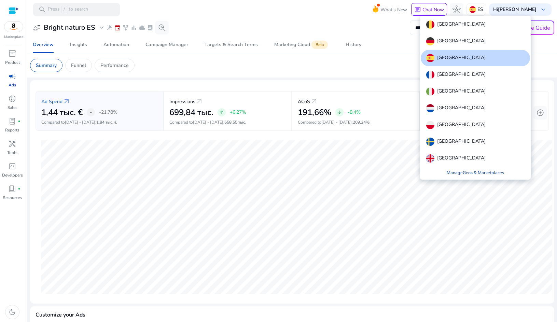
click at [479, 174] on link "Manage Geos & Marketplaces" at bounding box center [476, 173] width 68 height 12
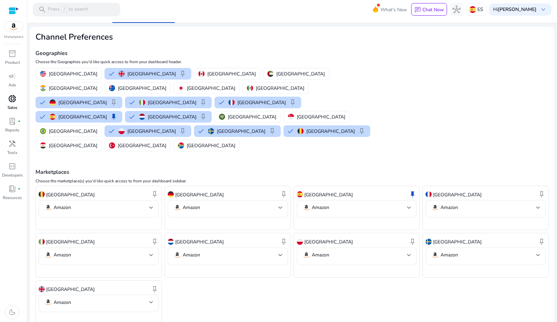
click at [19, 100] on div "donut_small" at bounding box center [12, 98] width 19 height 11
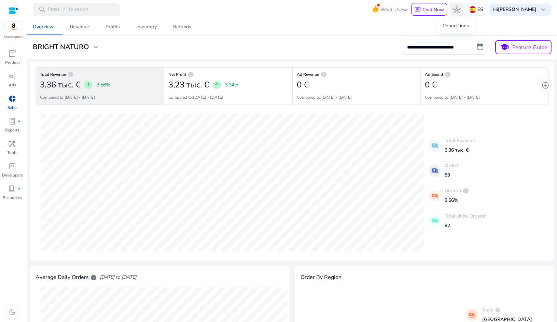
click at [459, 12] on span "hub" at bounding box center [457, 9] width 8 height 8
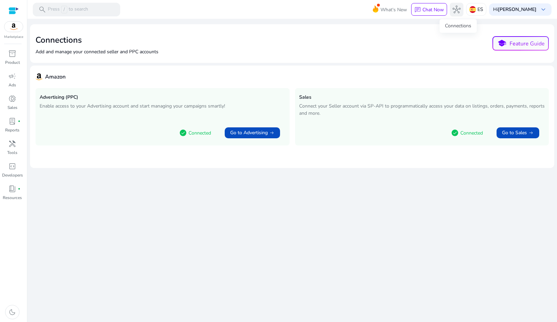
click at [457, 10] on span "hub" at bounding box center [457, 9] width 8 height 8
click at [260, 131] on span "Go to Advertising" at bounding box center [249, 133] width 38 height 7
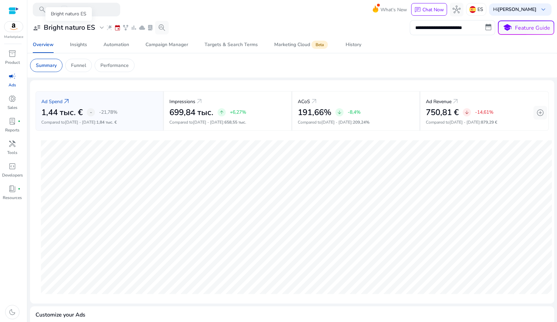
click at [72, 30] on h3 "Bright naturo ES" at bounding box center [69, 28] width 51 height 8
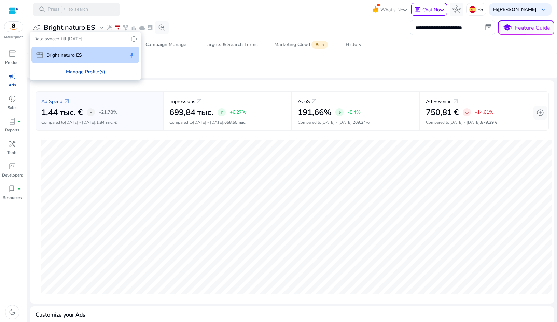
click at [71, 73] on div "Manage Profile(s)" at bounding box center [85, 71] width 109 height 15
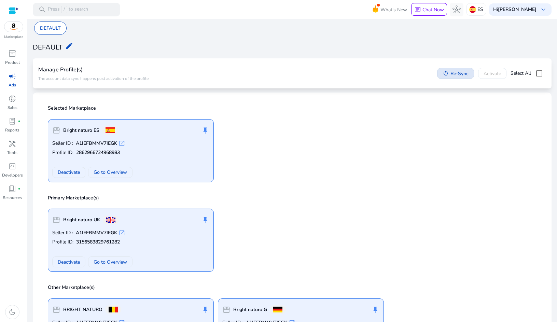
click at [449, 74] on span "Re-Sync" at bounding box center [459, 73] width 20 height 7
